Goal: Transaction & Acquisition: Book appointment/travel/reservation

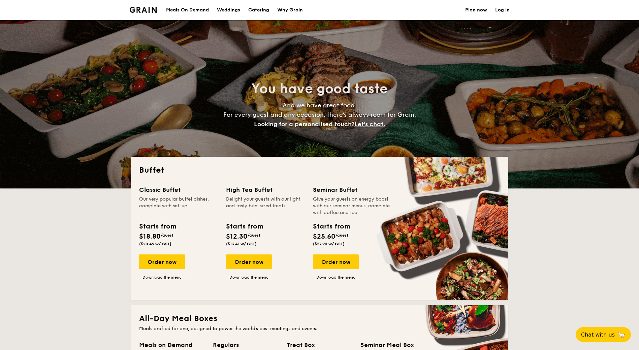
select select
click at [256, 7] on h1 "Catering" at bounding box center [258, 10] width 21 height 20
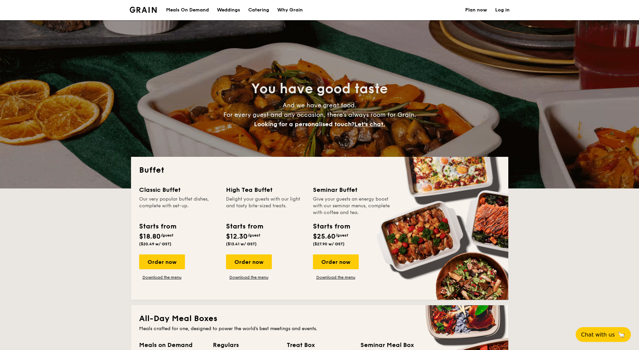
click at [267, 12] on h1 "Catering" at bounding box center [258, 10] width 21 height 20
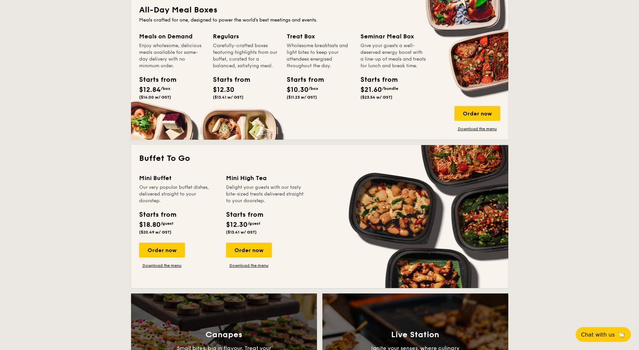
scroll to position [370, 0]
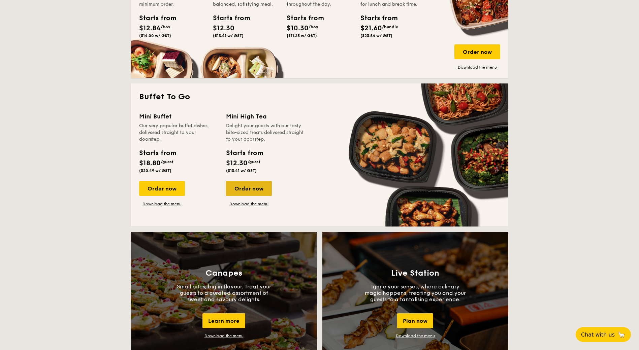
click at [250, 186] on div "Order now" at bounding box center [249, 188] width 46 height 15
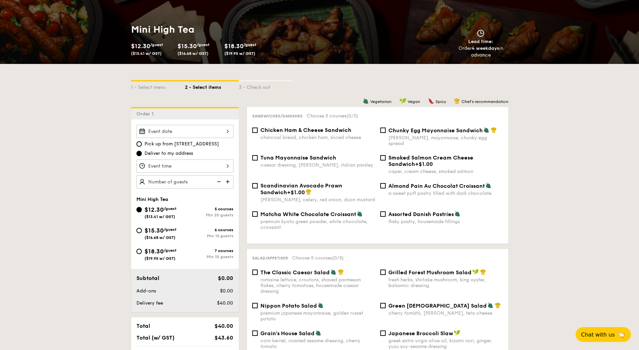
scroll to position [101, 0]
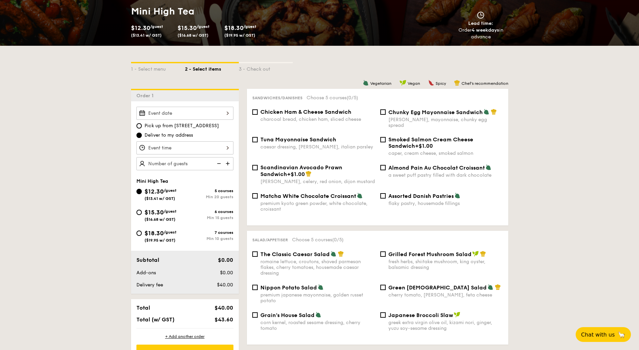
click at [228, 165] on img at bounding box center [228, 163] width 10 height 13
click at [229, 164] on img at bounding box center [228, 163] width 10 height 13
click at [228, 164] on img at bounding box center [228, 163] width 10 height 13
click at [219, 164] on img at bounding box center [218, 163] width 10 height 13
type input "25 guests"
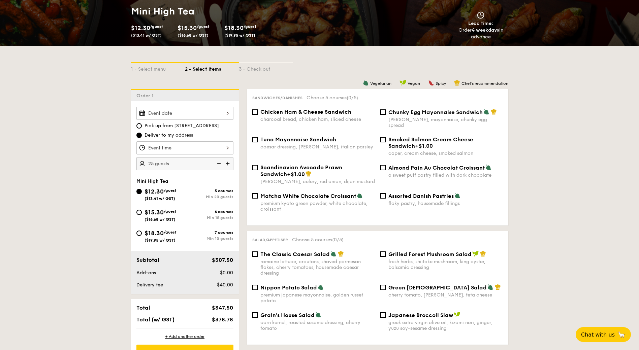
click at [209, 116] on div at bounding box center [184, 113] width 97 height 13
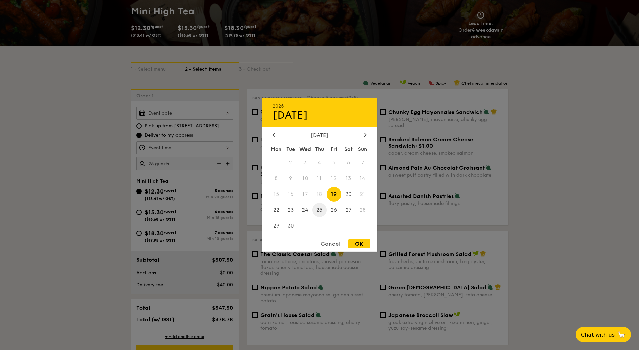
click at [320, 212] on span "25" at bounding box center [319, 210] width 14 height 14
click at [360, 244] on div "OK" at bounding box center [359, 243] width 22 height 9
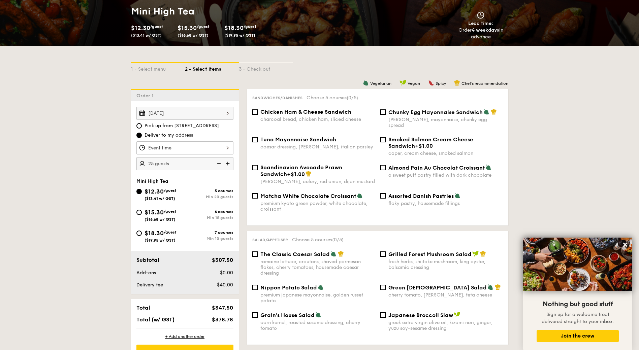
click at [206, 114] on div "Sep 25, 2025" at bounding box center [184, 113] width 97 height 13
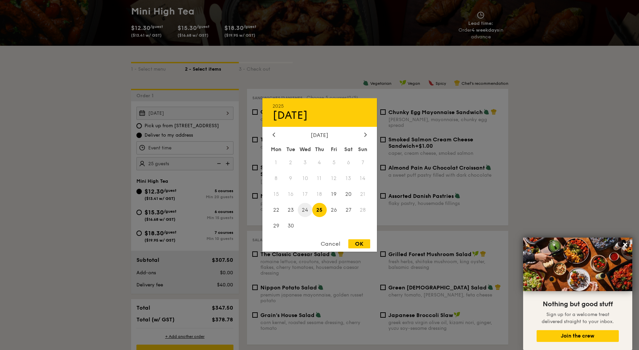
click at [303, 211] on span "24" at bounding box center [305, 210] width 14 height 14
click at [361, 244] on div "OK" at bounding box center [359, 243] width 22 height 9
type input "Sep 24, 2025"
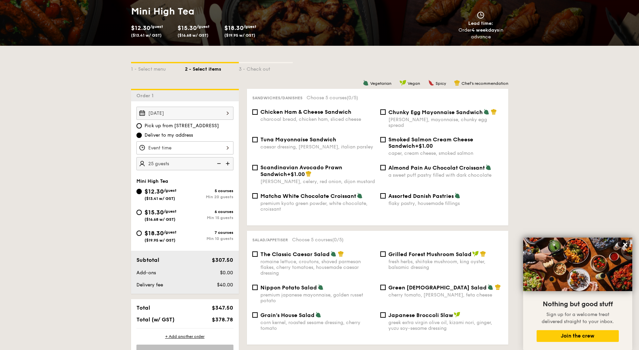
click at [188, 136] on span "Deliver to my address" at bounding box center [168, 135] width 48 height 7
click at [142, 136] on input "Deliver to my address" at bounding box center [138, 135] width 5 height 5
click at [188, 146] on div at bounding box center [184, 147] width 97 height 13
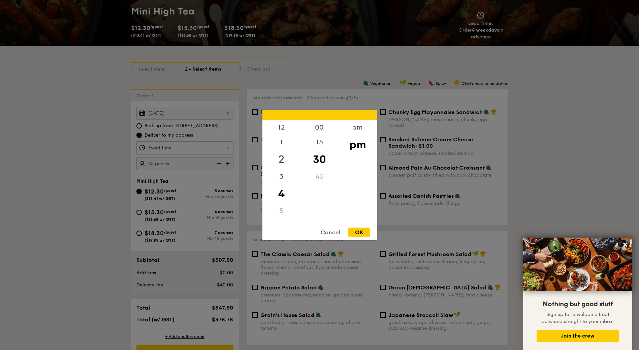
click at [283, 164] on div "2" at bounding box center [281, 160] width 38 height 20
click at [316, 128] on div "00" at bounding box center [319, 130] width 38 height 20
click at [364, 232] on div "OK" at bounding box center [359, 232] width 22 height 9
type input "2:00PM"
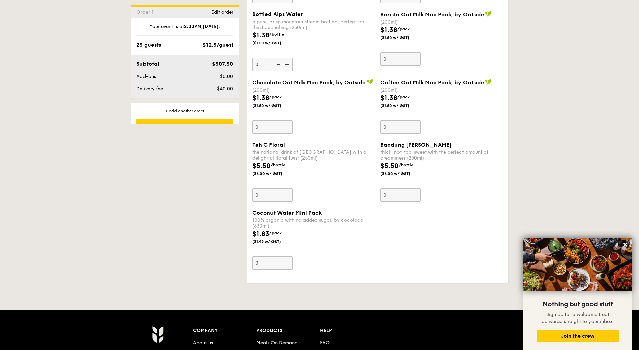
scroll to position [1345, 0]
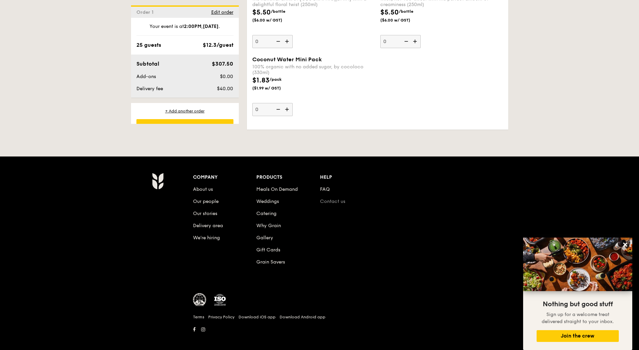
click at [334, 199] on link "Contact us" at bounding box center [332, 202] width 25 height 6
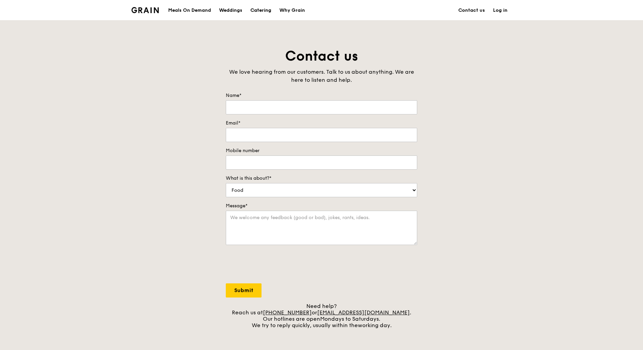
click at [268, 11] on div "Catering" at bounding box center [260, 10] width 21 height 20
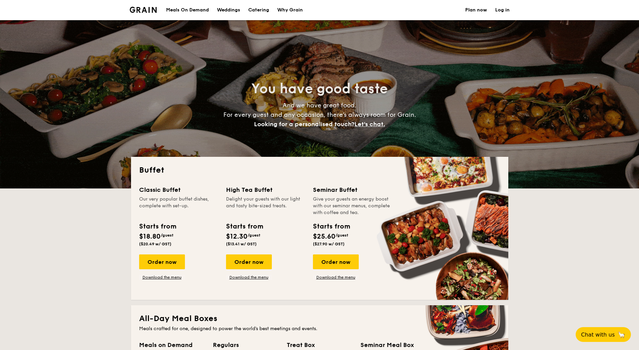
select select
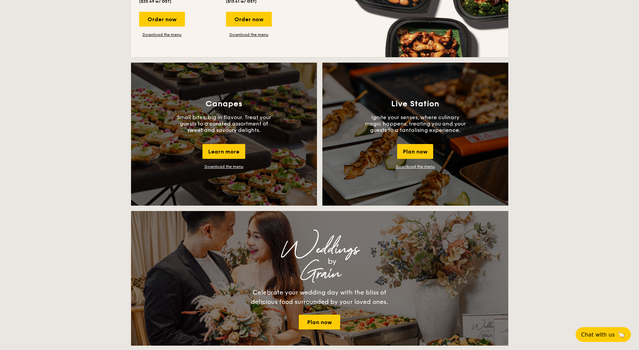
scroll to position [539, 0]
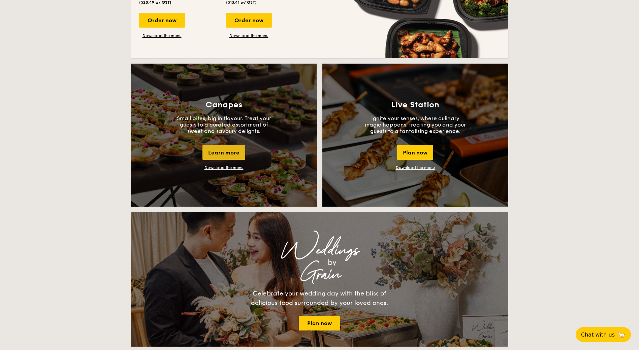
click at [232, 147] on div "Learn more" at bounding box center [223, 152] width 43 height 15
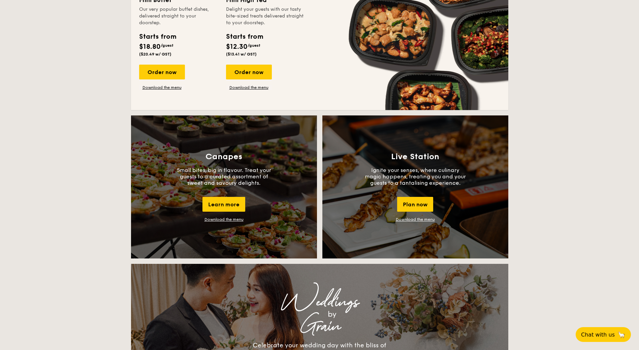
scroll to position [404, 0]
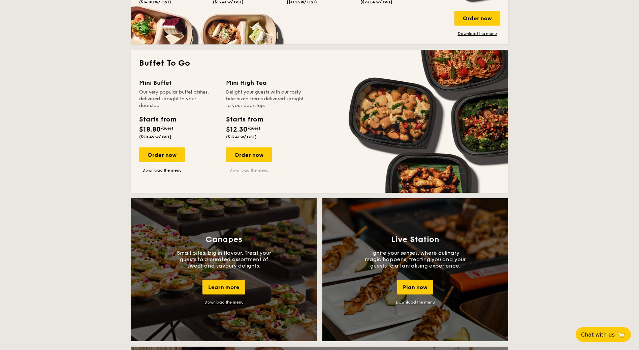
click at [249, 170] on link "Download the menu" at bounding box center [249, 170] width 46 height 5
